Goal: Use online tool/utility: Utilize a website feature to perform a specific function

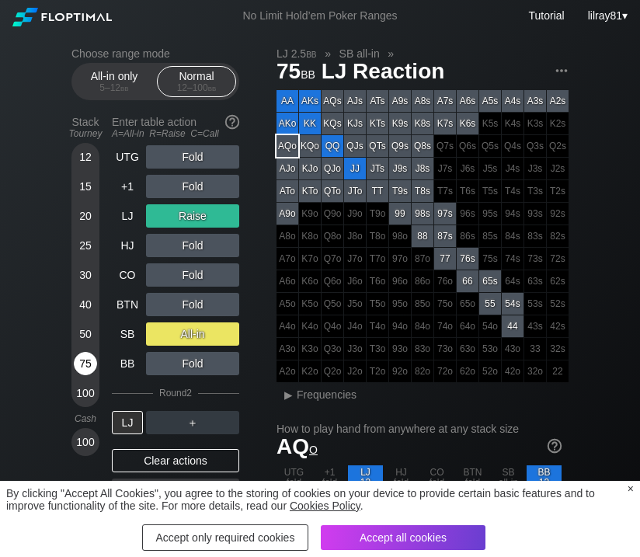
click at [85, 366] on div "75" at bounding box center [85, 363] width 23 height 23
click at [632, 488] on div "×" at bounding box center [631, 488] width 6 height 12
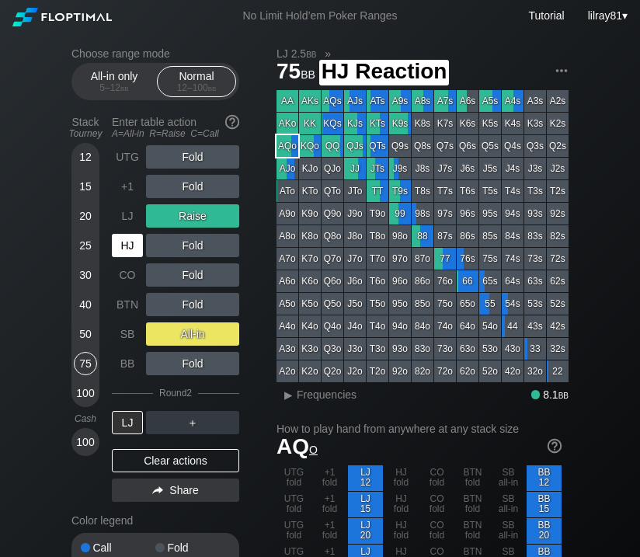
click at [124, 252] on div "HJ" at bounding box center [127, 245] width 31 height 23
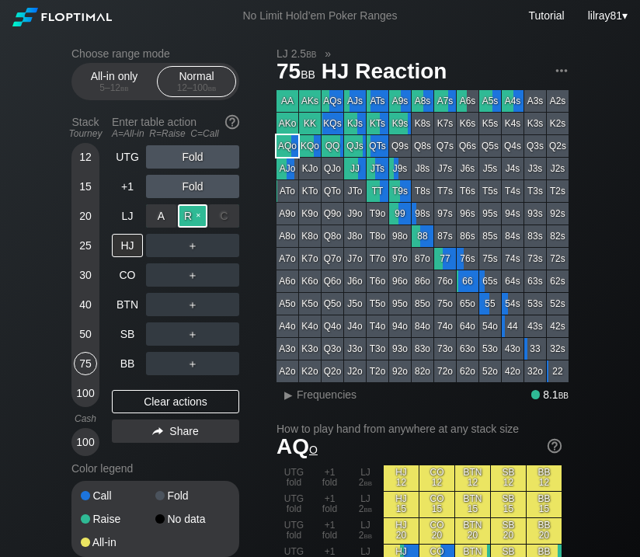
click at [199, 214] on div "R ✕" at bounding box center [193, 215] width 30 height 23
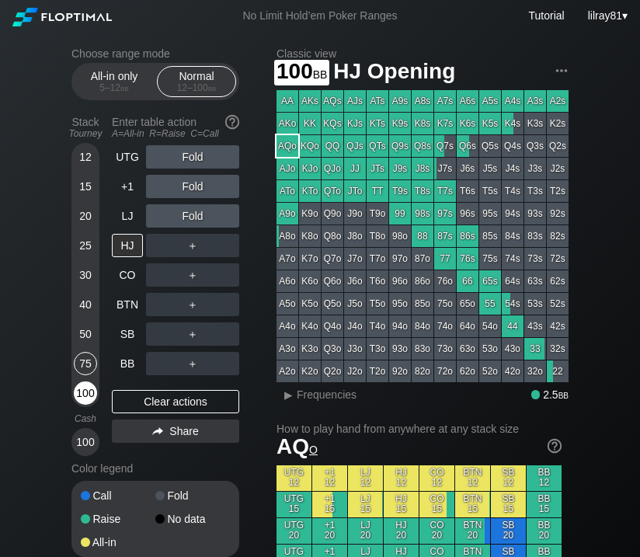
click at [82, 392] on div "100" at bounding box center [85, 392] width 23 height 23
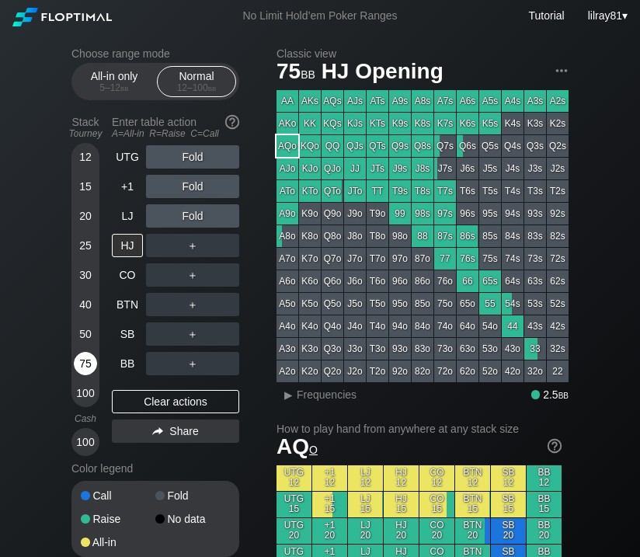
click at [83, 361] on div "75" at bounding box center [85, 363] width 23 height 23
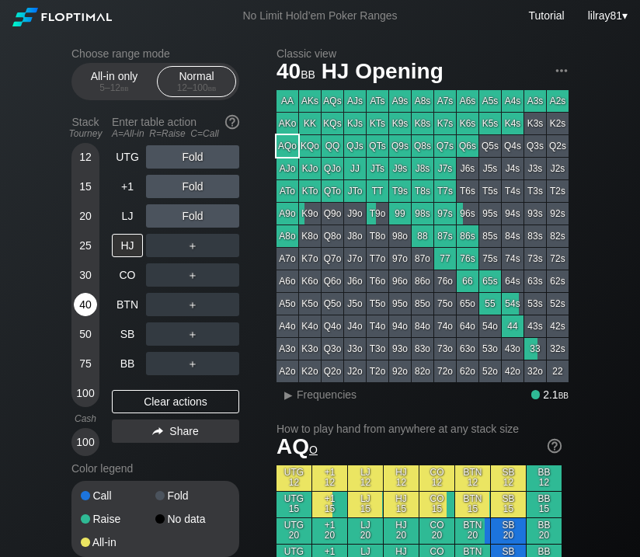
click at [85, 304] on div "40" at bounding box center [85, 304] width 23 height 23
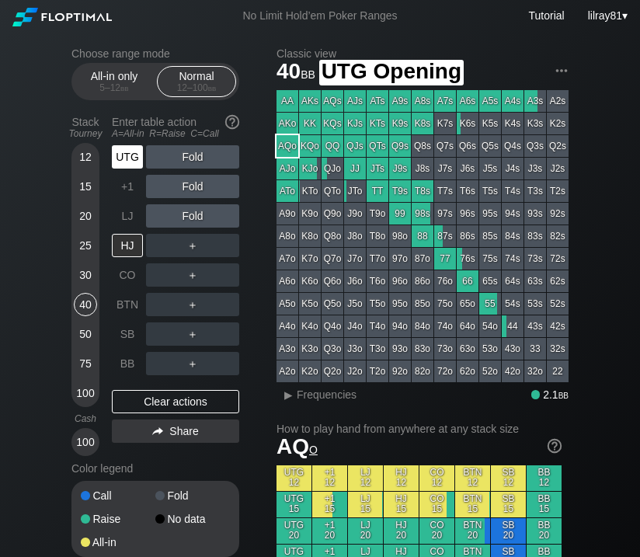
click at [128, 153] on div "UTG" at bounding box center [127, 156] width 31 height 23
